Goal: Task Accomplishment & Management: Manage account settings

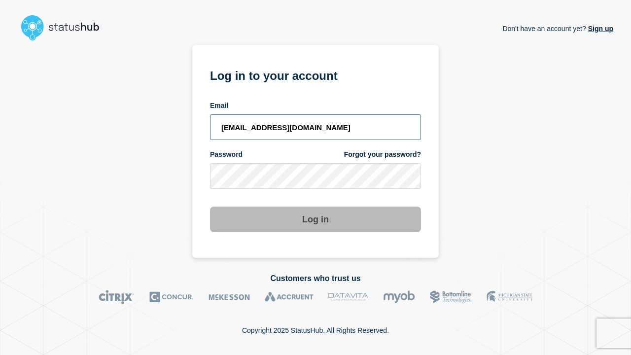
type input "[EMAIL_ADDRESS][DOMAIN_NAME]"
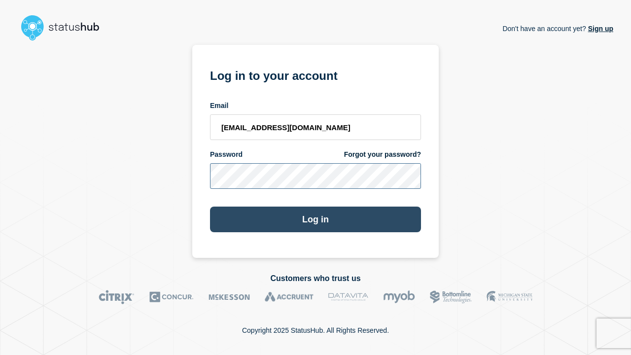
click at [316, 221] on button "Log in" at bounding box center [315, 220] width 211 height 26
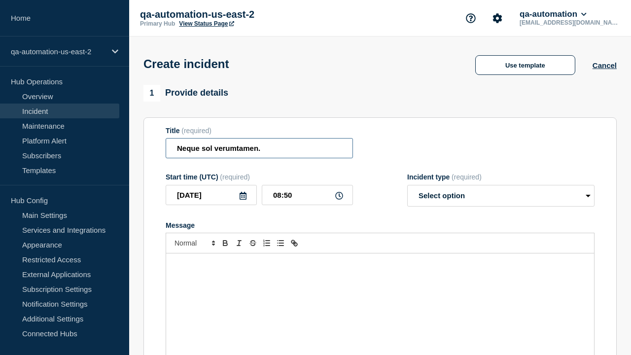
type input "Neque sol verumtamen."
click at [380, 296] on div "Message" at bounding box center [380, 313] width 428 height 118
select select "identified"
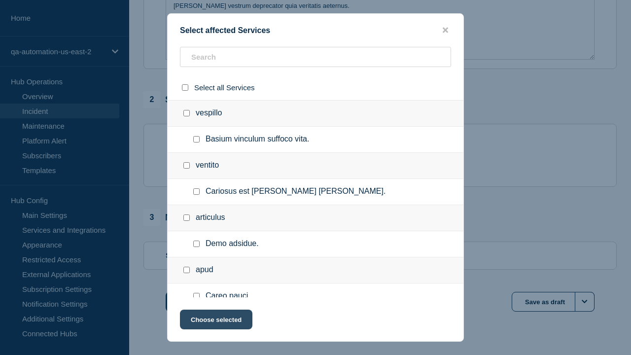
checkbox input "true"
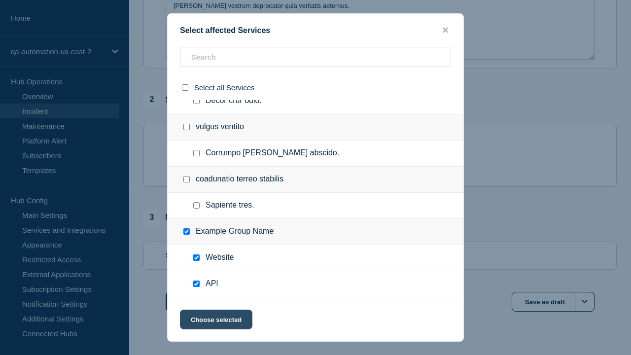
click at [216, 322] on button "Choose selected" at bounding box center [216, 320] width 73 height 20
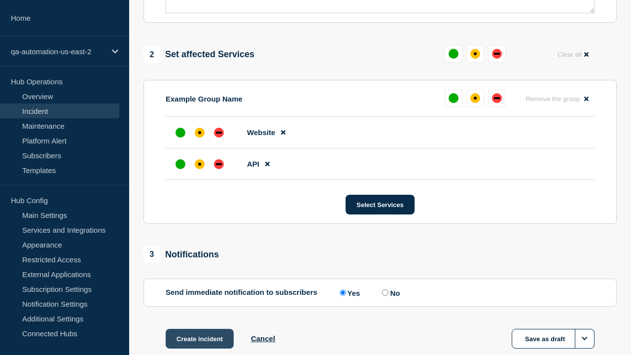
click at [219, 163] on div "down" at bounding box center [219, 164] width 6 height 2
click at [200, 131] on div "affected" at bounding box center [199, 132] width 3 height 3
click at [199, 329] on button "Create incident" at bounding box center [200, 339] width 68 height 20
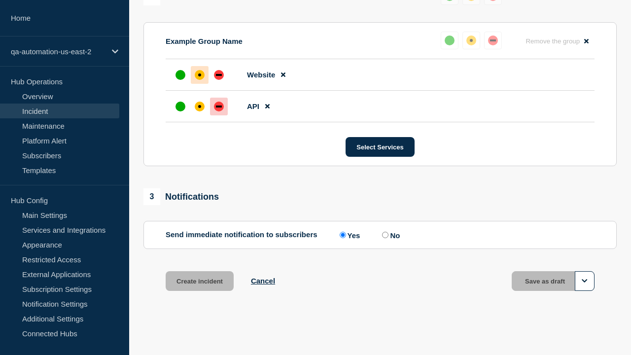
scroll to position [453, 0]
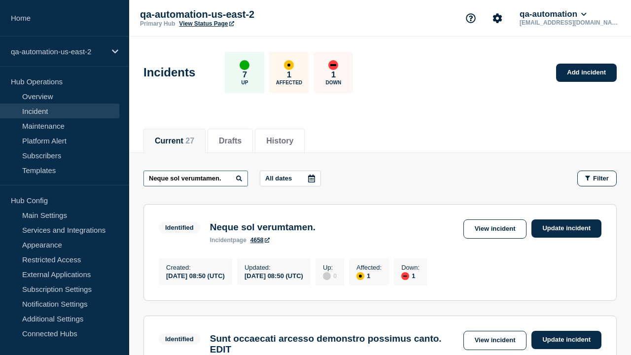
type input "Neque sol verumtamen."
click at [260, 242] on link "4658" at bounding box center [260, 240] width 19 height 7
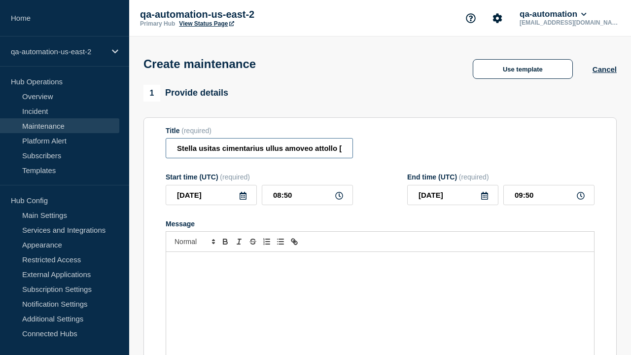
type input "Stella usitas cimentarius ullus amoveo attollo [PERSON_NAME]."
click at [380, 296] on div "Message" at bounding box center [380, 311] width 428 height 118
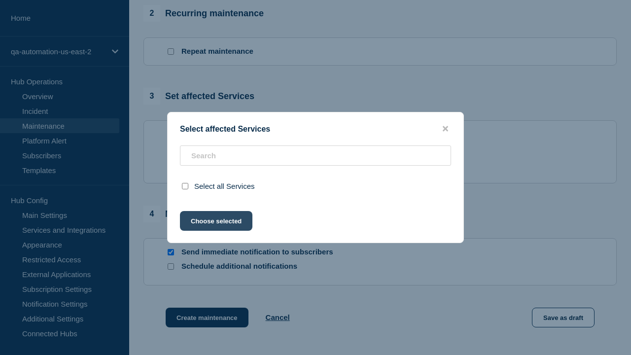
click at [216, 231] on button "Choose selected" at bounding box center [216, 221] width 73 height 20
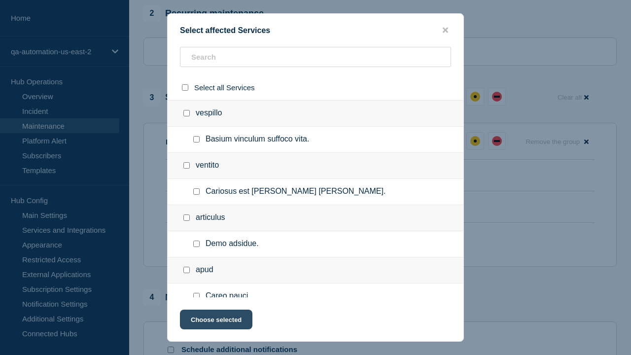
scroll to position [264, 0]
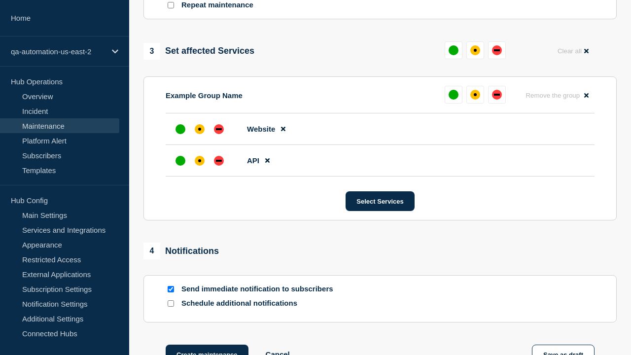
click at [219, 160] on div "down" at bounding box center [219, 161] width 6 height 2
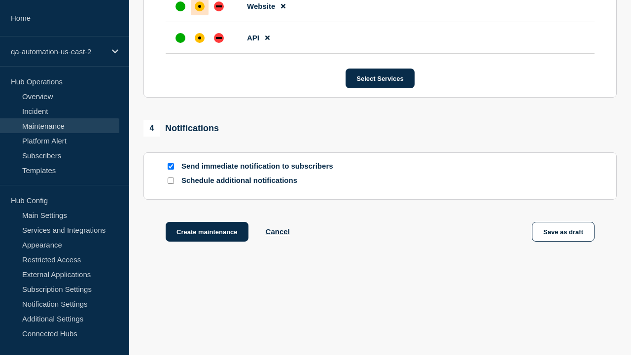
click at [200, 5] on div "affected" at bounding box center [199, 6] width 3 height 3
click at [206, 234] on button "Create maintenance" at bounding box center [207, 232] width 83 height 20
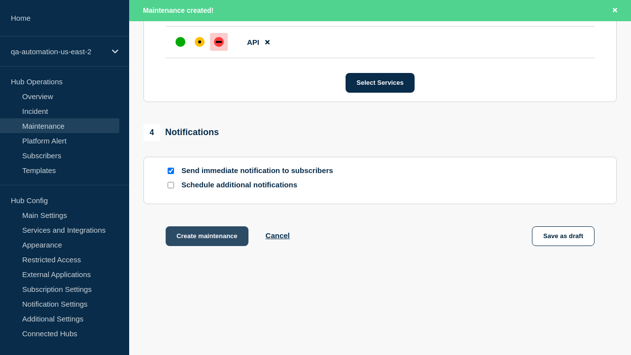
scroll to position [624, 0]
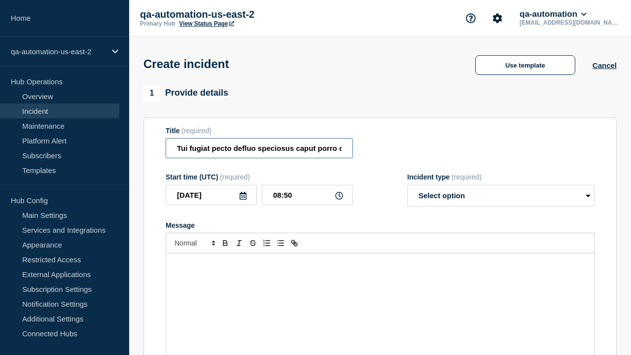
type input "Tui fugiat pecto defluo speciosus caput porro civis acer custodia."
click at [380, 296] on div "Message" at bounding box center [380, 313] width 428 height 118
select select "identified"
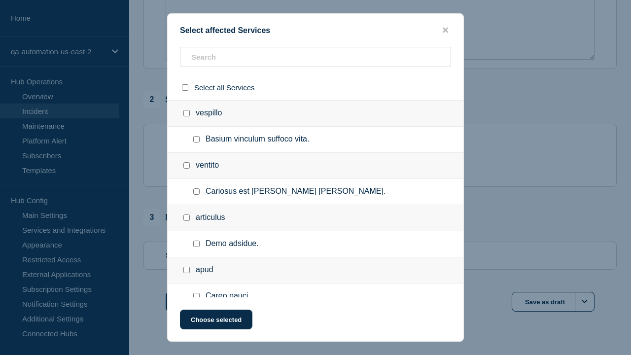
checkbox input "true"
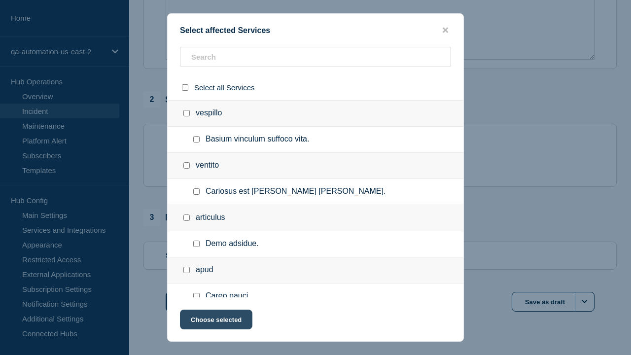
click at [216, 322] on button "Choose selected" at bounding box center [216, 320] width 73 height 20
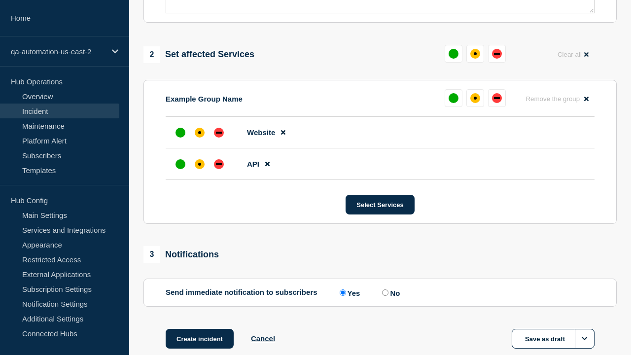
click at [219, 163] on div "down" at bounding box center [219, 164] width 6 height 2
click at [200, 131] on div "affected" at bounding box center [199, 132] width 3 height 3
click at [199, 329] on button "Create incident" at bounding box center [200, 339] width 68 height 20
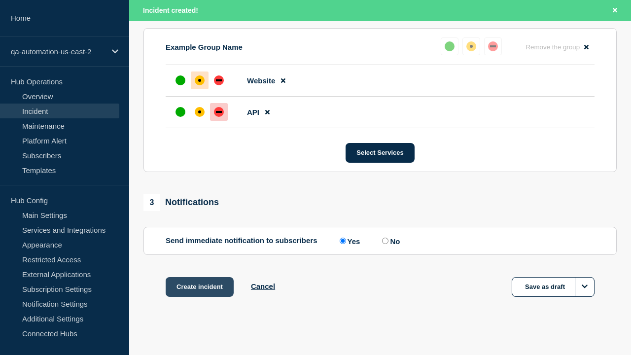
scroll to position [453, 0]
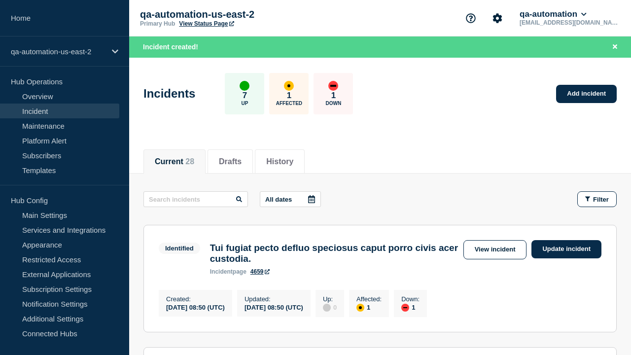
click at [567, 249] on link "Update incident" at bounding box center [567, 249] width 70 height 18
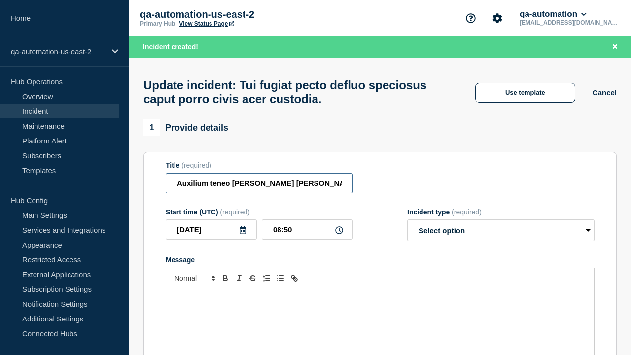
type input "Auxilium teneo curto solum utroque id valens audio tumultus acsi."
click at [380, 296] on div "Message" at bounding box center [380, 348] width 428 height 118
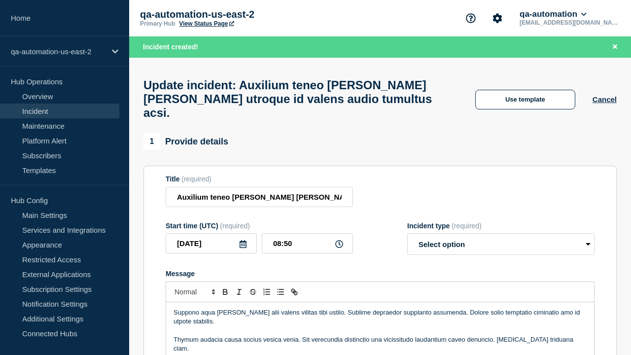
select select "investigating"
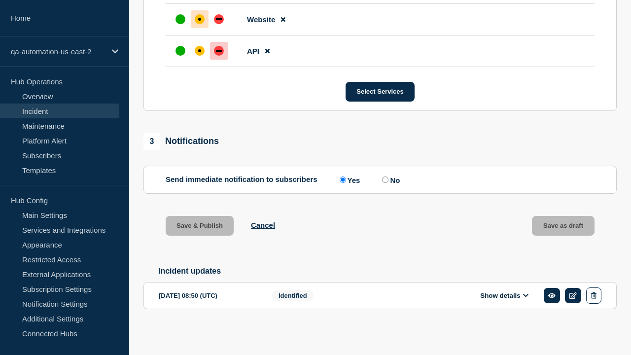
scroll to position [507, 0]
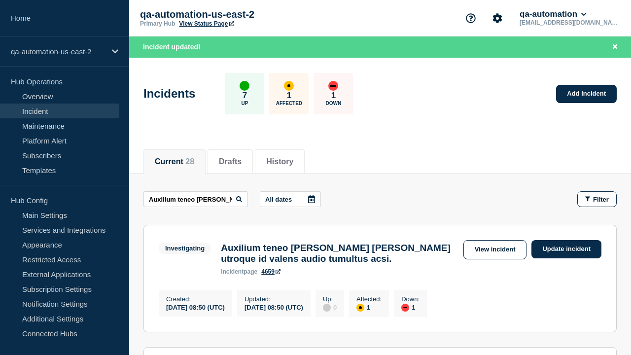
scroll to position [0, 126]
type input "Auxilium teneo curto solum utroque id valens audio tumultus acsi."
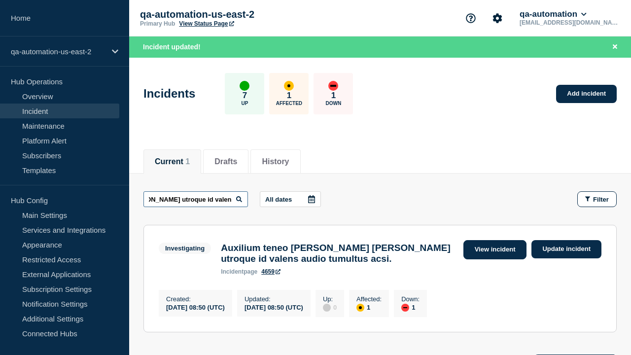
click at [495, 250] on link "View incident" at bounding box center [496, 249] width 64 height 19
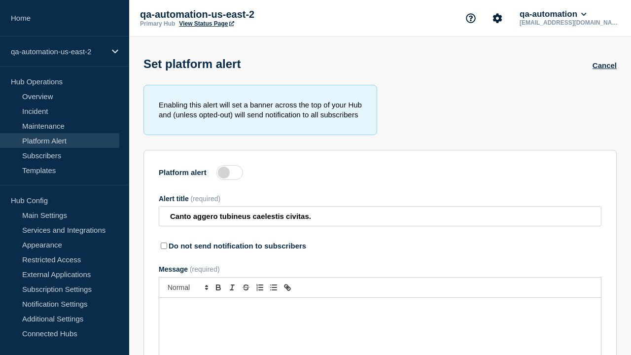
click at [230, 175] on label at bounding box center [230, 172] width 27 height 15
click at [0, 0] on input "Platform alert" at bounding box center [0, 0] width 0 height 0
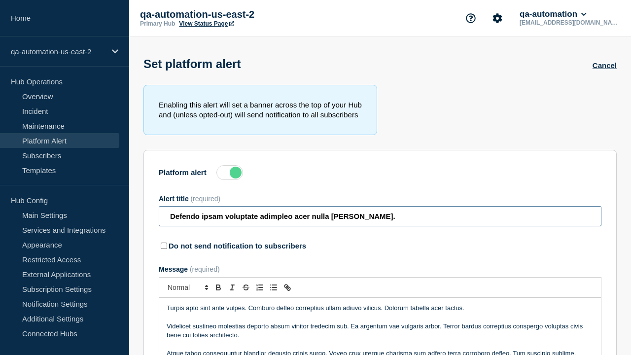
type input "Defendo ipsam voluptate adimpleo acer nulla [PERSON_NAME]."
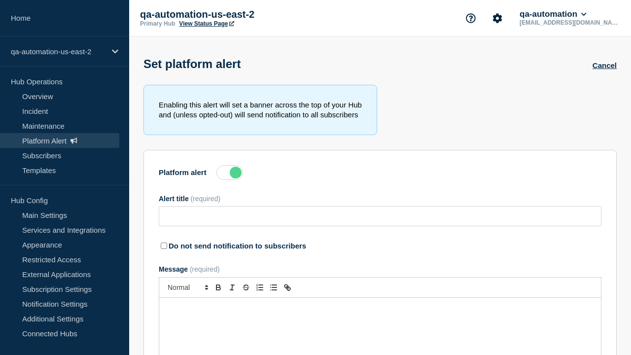
type input "Defendo ipsam voluptate adimpleo acer nulla [PERSON_NAME]."
click at [230, 175] on label at bounding box center [230, 172] width 27 height 15
click at [0, 0] on input "Platform alert" at bounding box center [0, 0] width 0 height 0
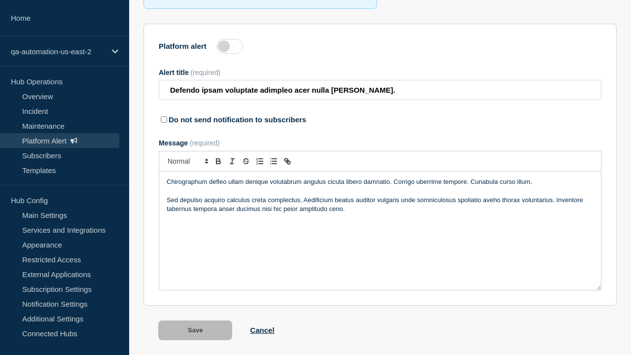
scroll to position [154, 0]
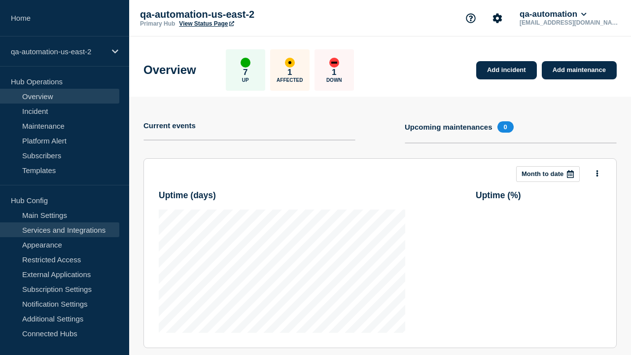
click at [60, 230] on link "Services and Integrations" at bounding box center [59, 229] width 119 height 15
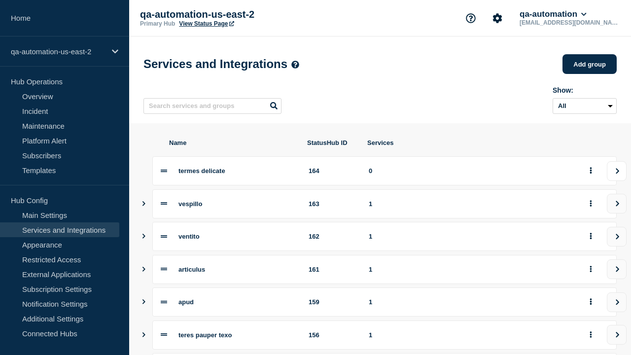
click at [617, 174] on icon "view group" at bounding box center [618, 171] width 6 height 6
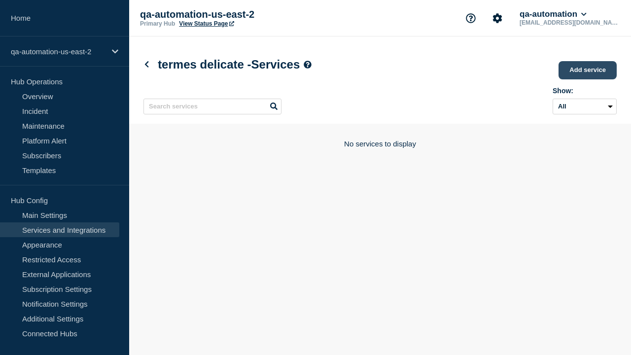
click at [589, 71] on link "Add service" at bounding box center [588, 70] width 58 height 18
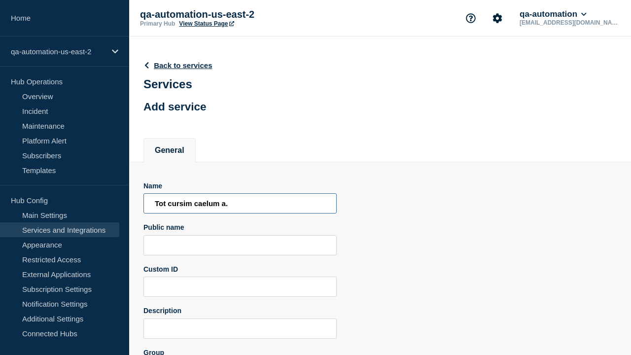
type input "Tot cursim caelum a."
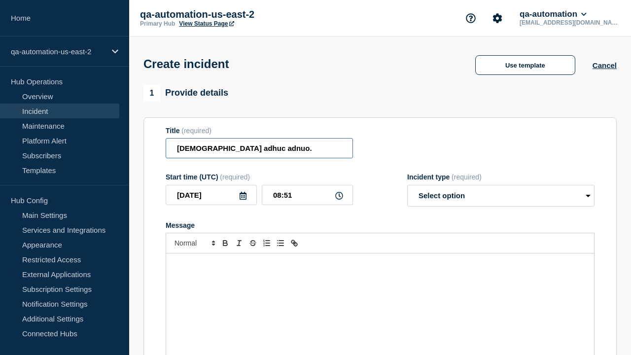
type input "Apostolus adhuc adnuo."
click at [380, 296] on div "Message" at bounding box center [380, 313] width 428 height 118
select select "identified"
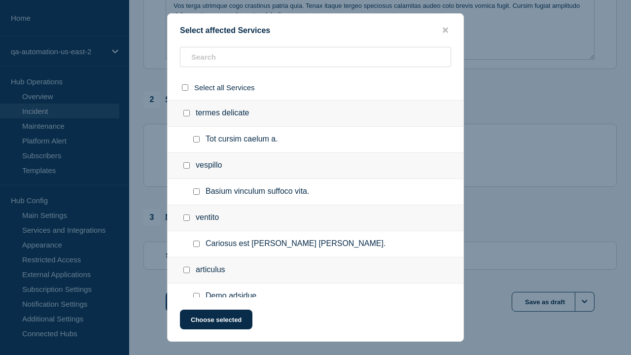
checkbox input "true"
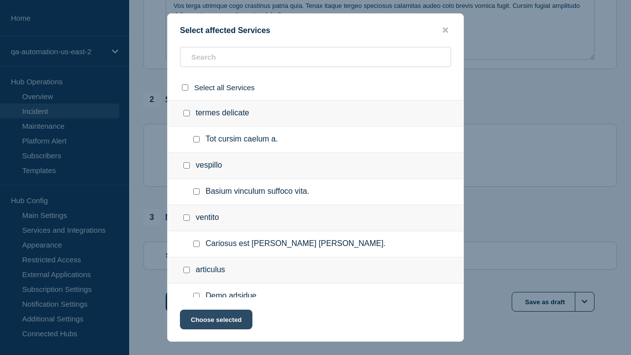
click at [216, 322] on button "Choose selected" at bounding box center [216, 320] width 73 height 20
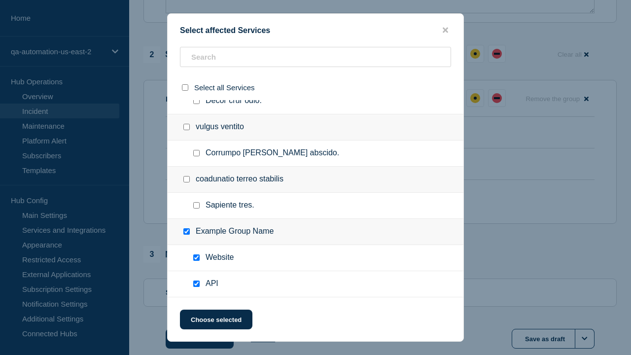
click at [219, 163] on div "down" at bounding box center [219, 164] width 6 height 2
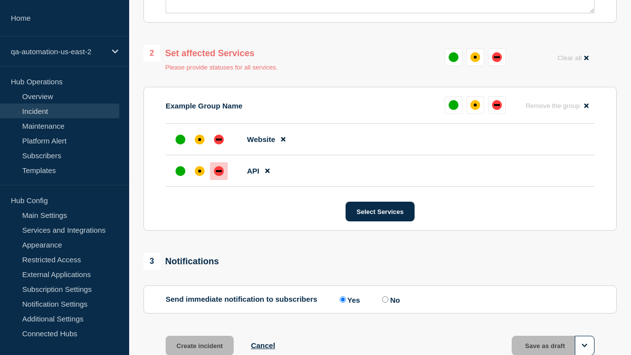
click at [200, 138] on div "affected" at bounding box center [199, 139] width 3 height 3
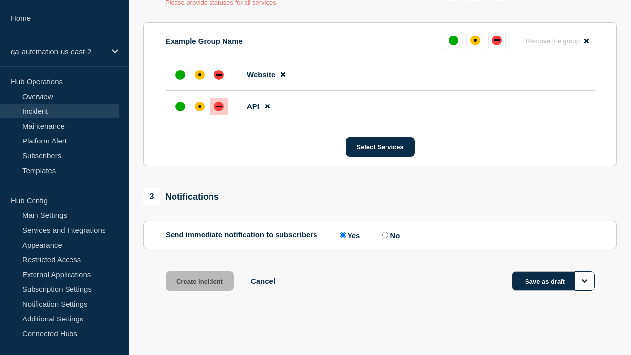
click at [554, 281] on button "Save as draft" at bounding box center [553, 281] width 83 height 20
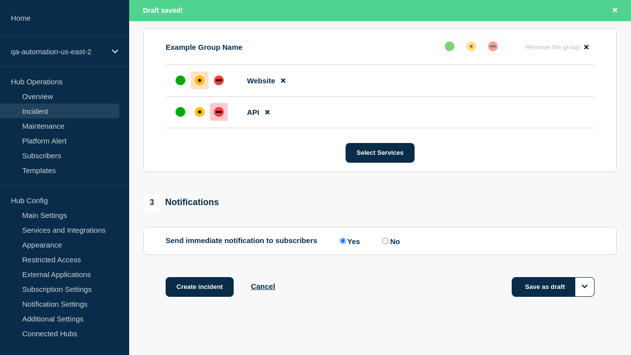
scroll to position [453, 0]
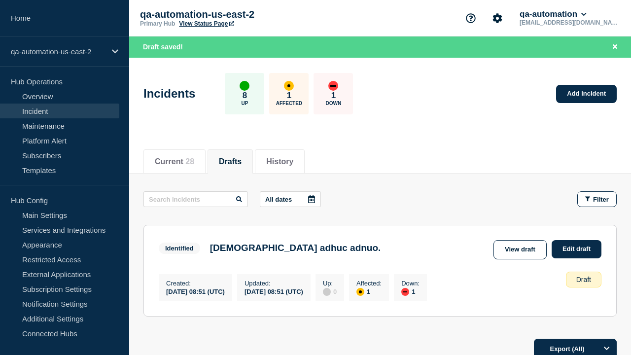
click at [576, 249] on link "Edit draft" at bounding box center [577, 249] width 50 height 18
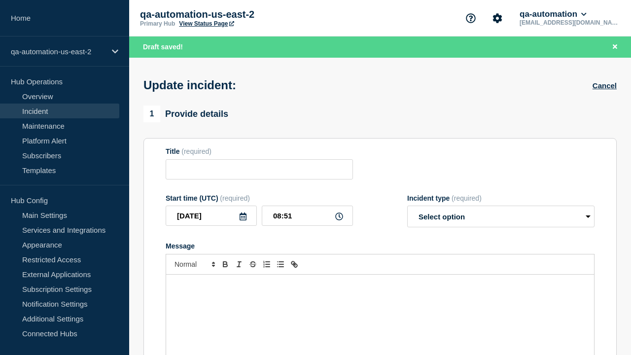
type input "Apostolus adhuc adnuo."
select select "identified"
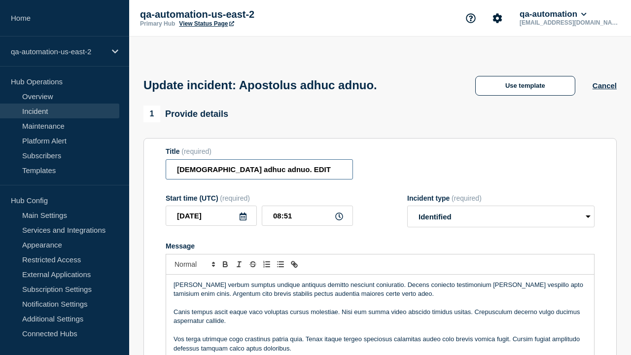
type input "Apostolus adhuc adnuo. EDIT"
click at [380, 326] on p "Message" at bounding box center [380, 330] width 413 height 9
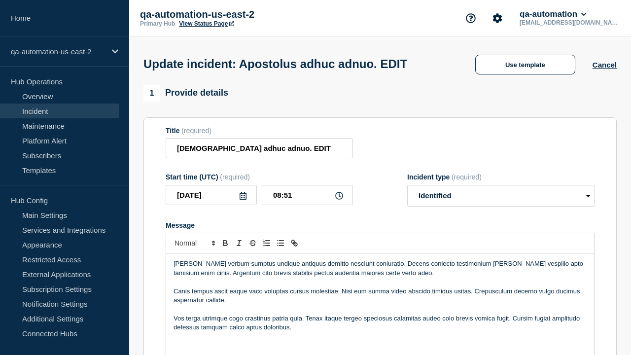
scroll to position [407, 0]
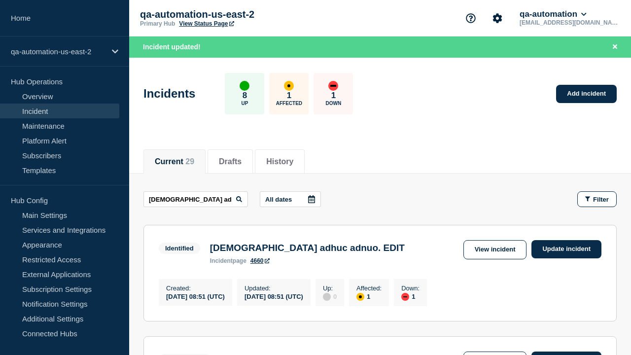
scroll to position [0, 16]
type input "Apostolus adhuc adnuo. EDIT"
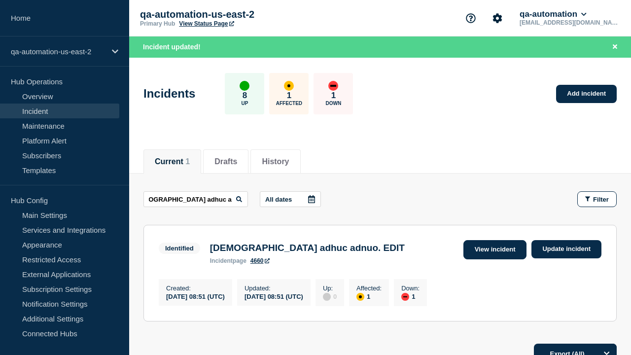
click at [495, 250] on link "View incident" at bounding box center [496, 249] width 64 height 19
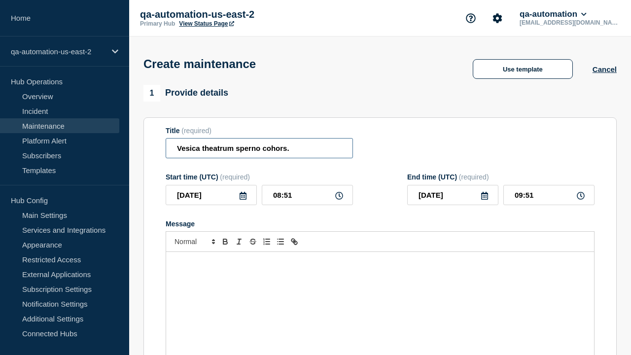
type input "Vesica theatrum sperno cohors."
click at [380, 296] on div "Message" at bounding box center [380, 311] width 428 height 118
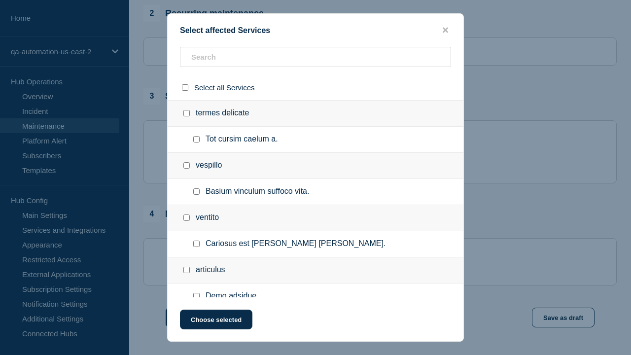
checkbox input "true"
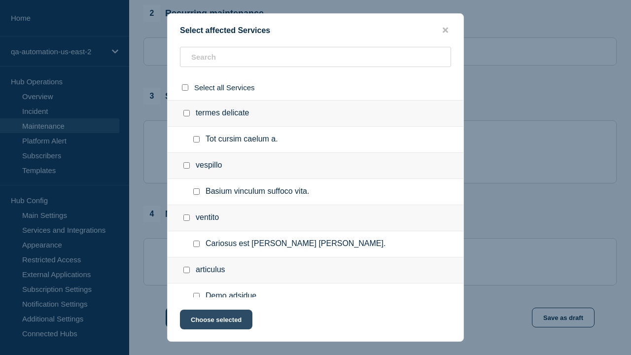
click at [216, 322] on button "Choose selected" at bounding box center [216, 320] width 73 height 20
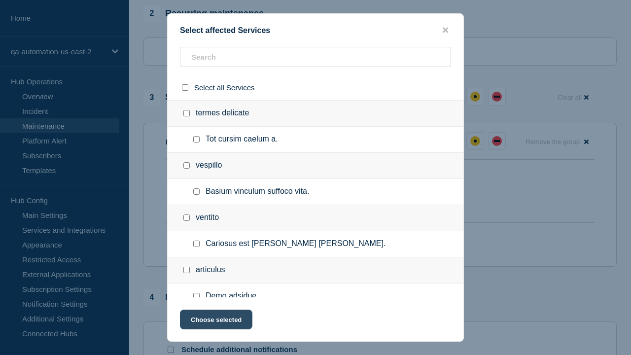
scroll to position [319, 0]
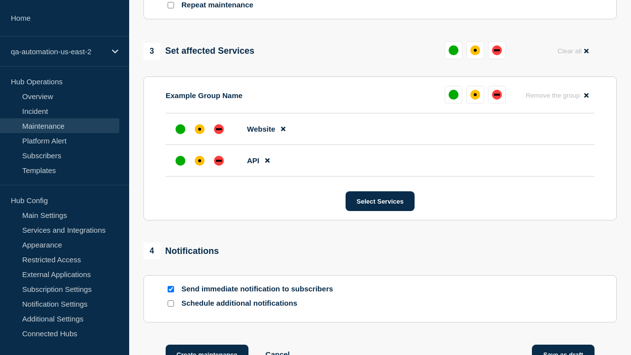
click at [200, 159] on div "affected" at bounding box center [199, 160] width 3 height 3
click at [200, 128] on div "affected" at bounding box center [199, 129] width 3 height 3
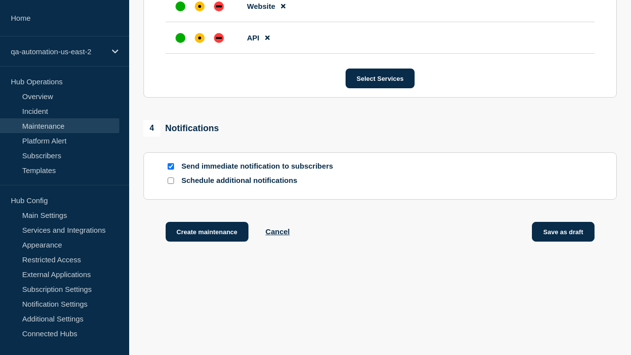
click at [564, 234] on button "Save as draft" at bounding box center [563, 232] width 63 height 20
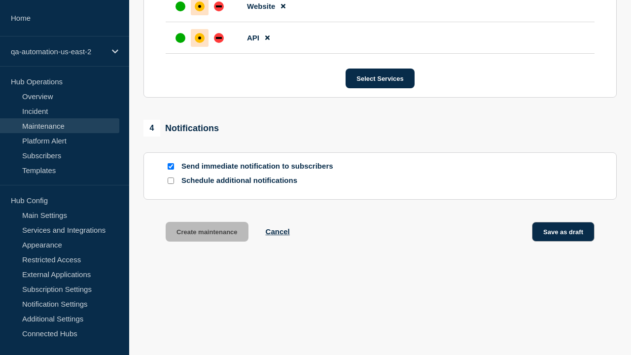
scroll to position [624, 0]
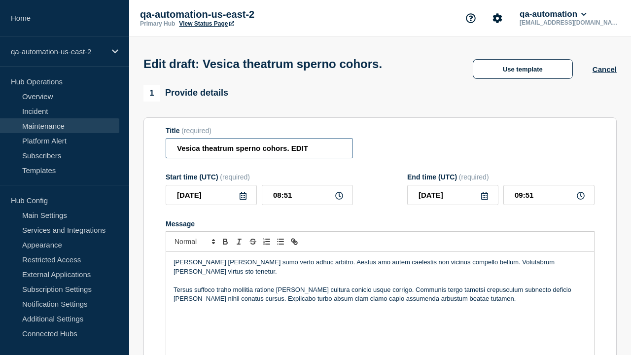
type input "Vesica theatrum sperno cohors. EDIT"
click at [380, 296] on div "Collum bellum vilis sumo verto adhuc arbitro. Aestus amo autem caelestis non vi…" at bounding box center [380, 311] width 428 height 118
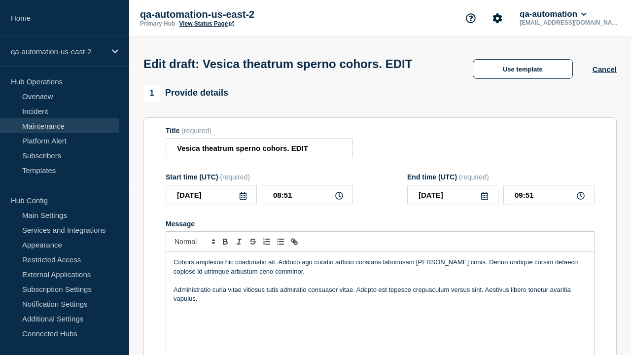
scroll to position [556, 0]
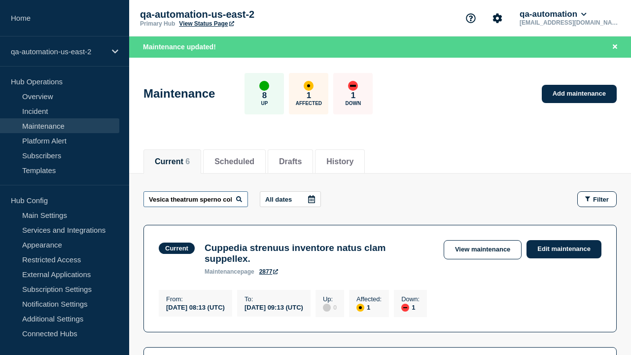
scroll to position [0, 38]
type input "Vesica theatrum sperno cohors. EDIT"
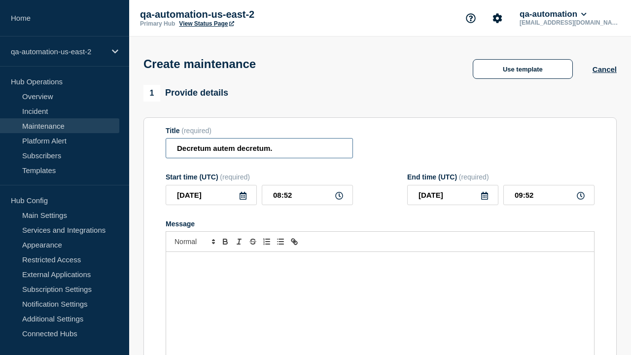
type input "Decretum autem decretum."
click at [380, 296] on div "Message" at bounding box center [380, 311] width 428 height 118
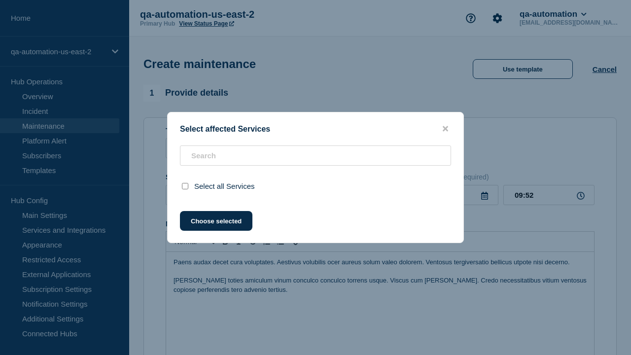
scroll to position [417, 0]
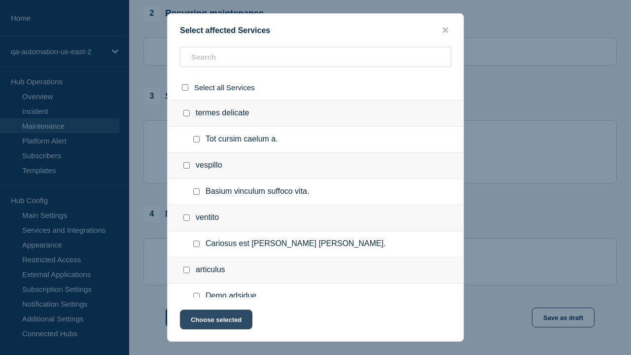
checkbox input "true"
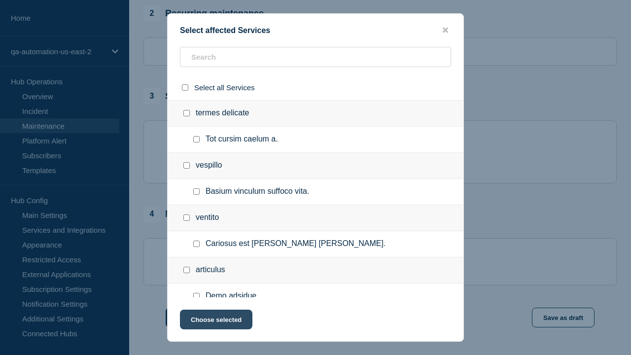
click at [216, 322] on button "Choose selected" at bounding box center [216, 320] width 73 height 20
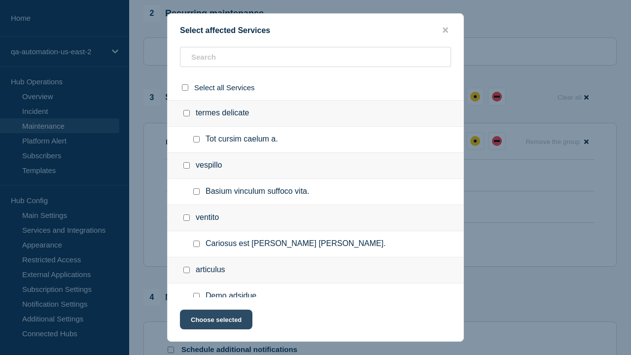
scroll to position [319, 0]
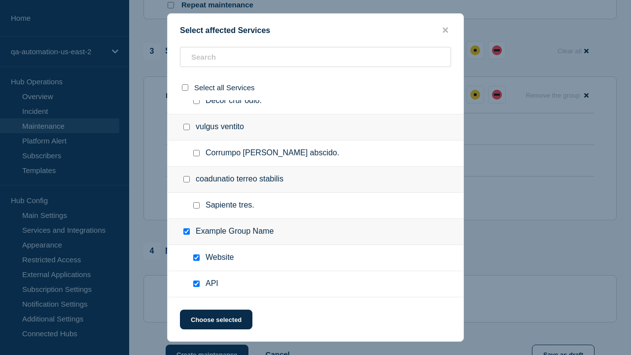
click at [200, 159] on div "affected" at bounding box center [199, 160] width 3 height 3
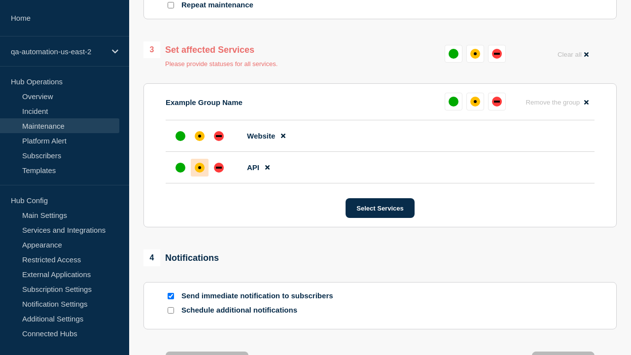
click at [200, 135] on div "affected" at bounding box center [199, 136] width 3 height 3
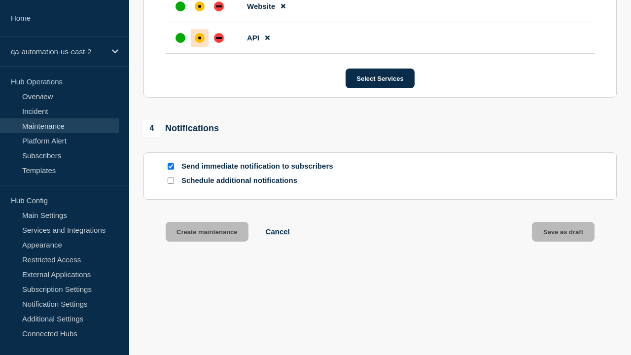
click at [206, 234] on button "Create maintenance" at bounding box center [207, 232] width 83 height 20
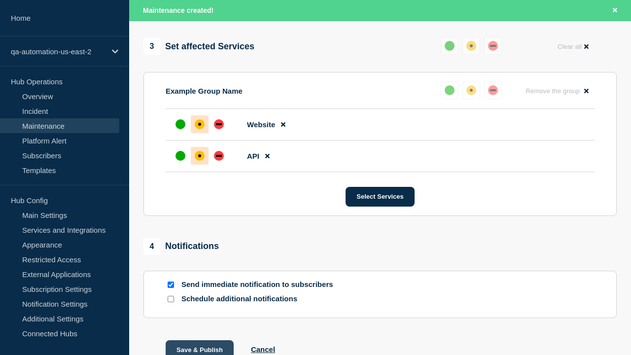
type input "Decretum autem decretum. EDIT"
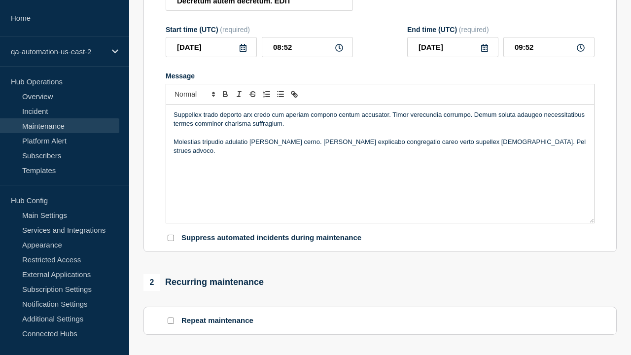
scroll to position [577, 0]
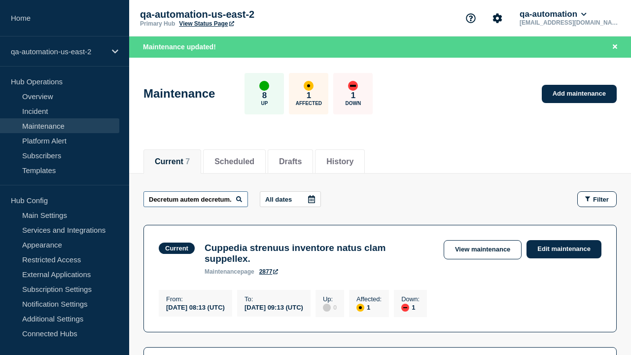
scroll to position [0, 27]
type input "Decretum autem decretum. EDIT"
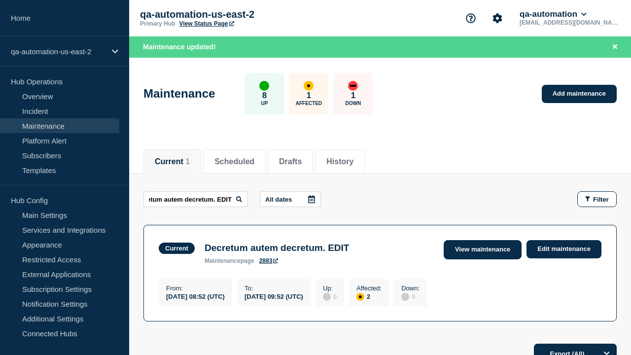
click at [484, 250] on link "View maintenance" at bounding box center [483, 249] width 78 height 19
